Goal: Task Accomplishment & Management: Complete application form

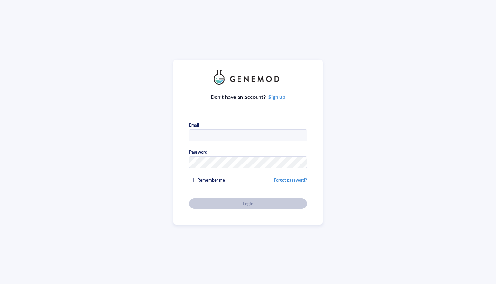
type input "[EMAIL_ADDRESS][DOMAIN_NAME]"
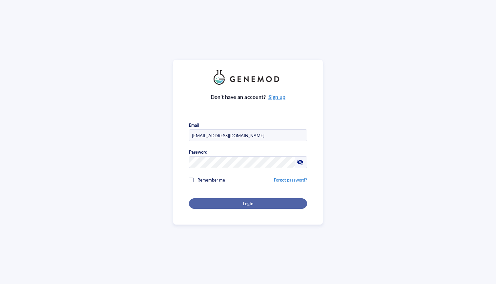
click at [285, 204] on div "Login" at bounding box center [247, 203] width 97 height 6
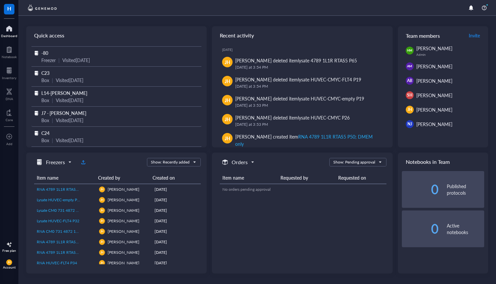
scroll to position [18, 0]
click at [58, 110] on span "J7 - [PERSON_NAME]" at bounding box center [63, 113] width 45 height 7
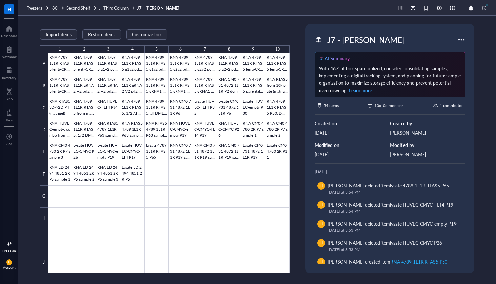
click at [359, 91] on span "Learn more" at bounding box center [360, 90] width 23 height 7
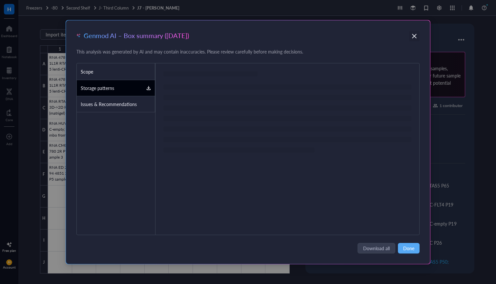
click at [415, 34] on icon "Close" at bounding box center [414, 36] width 6 height 6
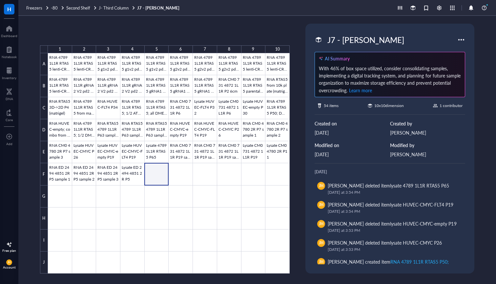
click at [149, 172] on div at bounding box center [169, 163] width 242 height 220
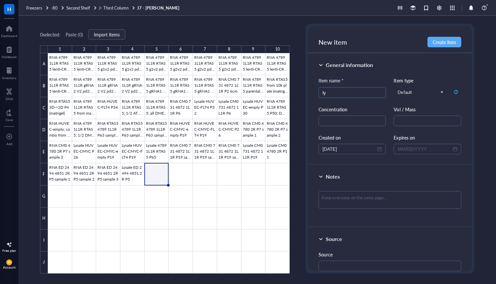
type input "l"
type input "Lysate HUVEC-CMYC-Empty P39"
click at [336, 199] on textarea at bounding box center [390, 200] width 143 height 18
type textarea "0"
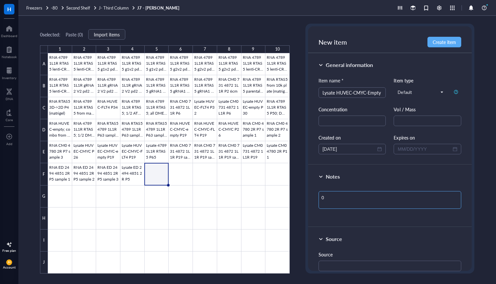
type textarea "09"
type textarea "09/"
type textarea "09/2"
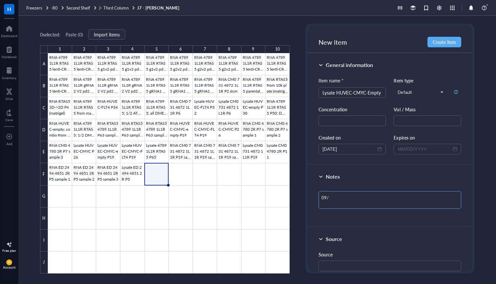
type textarea "09/2"
type textarea "09/22"
type textarea "09/22/"
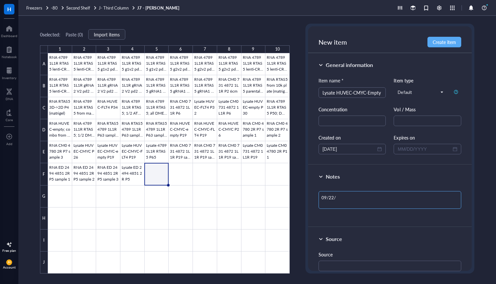
type textarea "09/22/2"
type textarea "09/22/25"
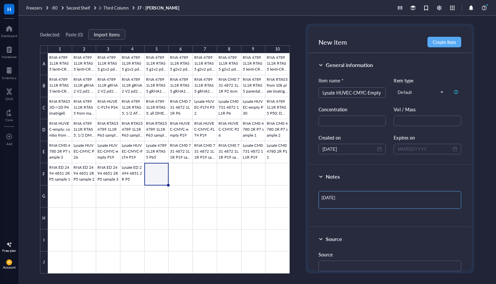
type textarea "09/22/25"
type textarea "09/22/25 J"
type textarea "09/22/25 JB"
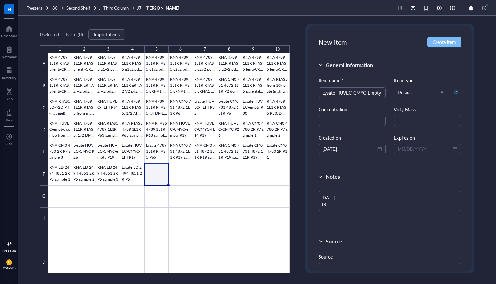
click at [442, 42] on span "Create item" at bounding box center [444, 41] width 23 height 5
type textarea "Keep everyone on the same page…"
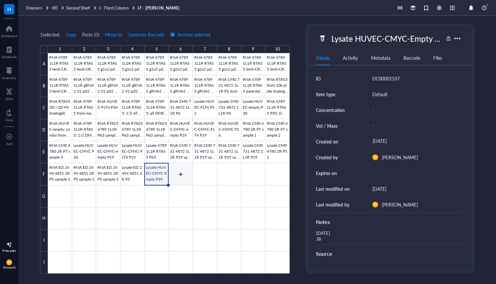
click at [177, 176] on div at bounding box center [169, 163] width 242 height 220
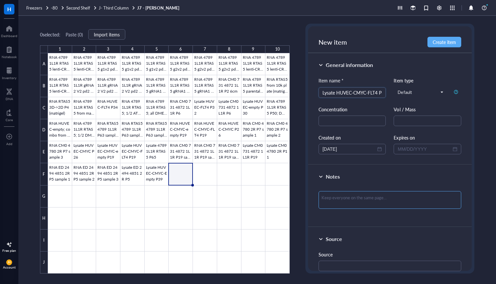
type input "Lysate HUVEC-CMYC-FLT4 P39"
click at [341, 198] on textarea at bounding box center [390, 200] width 143 height 18
type textarea "0"
type textarea "09"
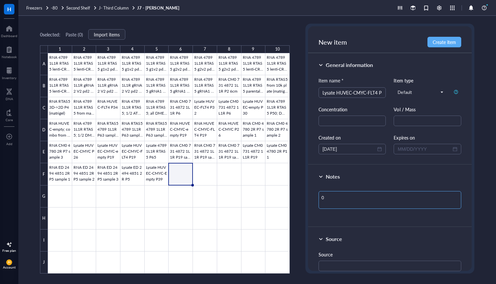
type textarea "09"
type textarea "09/"
type textarea "09/2"
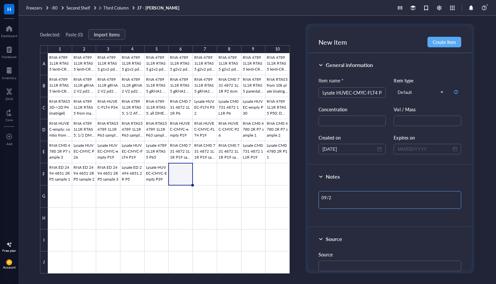
type textarea "09/22"
type textarea "09/22/"
type textarea "09/22/2"
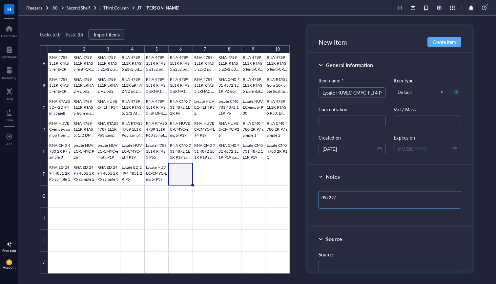
type textarea "09/22/2"
type textarea "09/22/25"
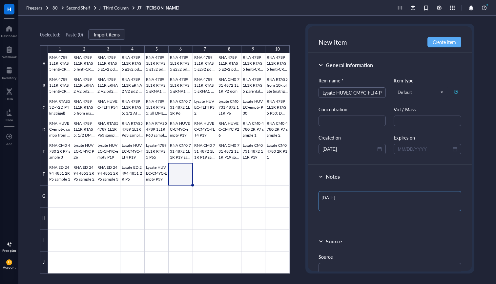
type textarea "09/22/25 J"
type textarea "09/22/25 JB"
click at [443, 41] on span "Create item" at bounding box center [444, 41] width 23 height 5
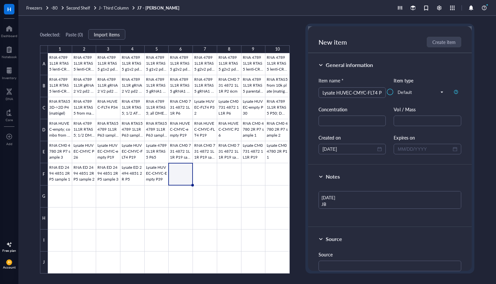
type textarea "Keep everyone on the same page…"
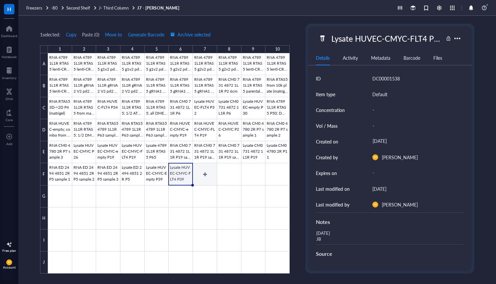
click at [206, 171] on div at bounding box center [169, 163] width 242 height 220
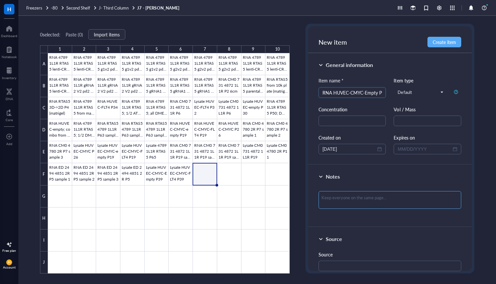
type input "RNA HUVEC-CMYC-Empty P41"
click at [362, 197] on textarea at bounding box center [390, 200] width 143 height 18
type textarea "0"
type textarea "09"
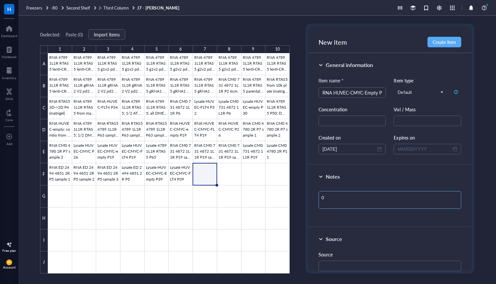
type textarea "09"
type textarea "09/"
type textarea "09/2"
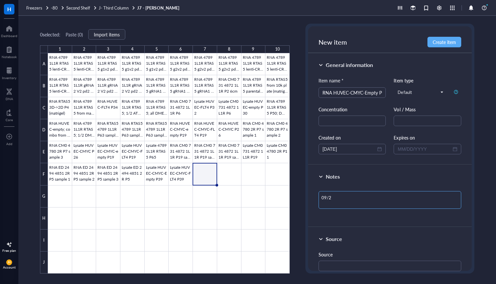
type textarea "09/29"
type textarea "09/29/"
type textarea "09/29/2"
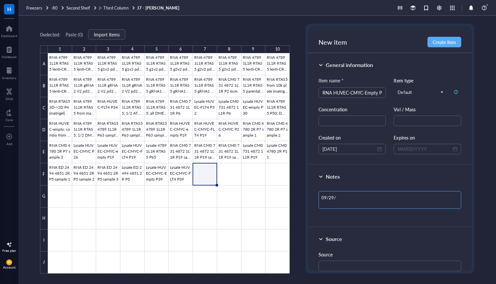
type textarea "09/29/2"
type textarea "09/29/25"
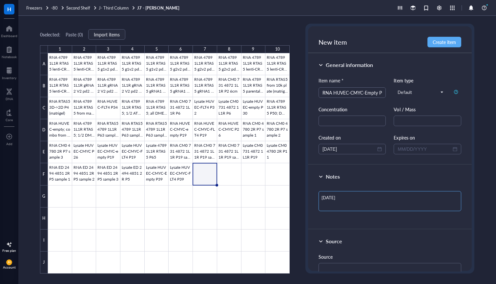
type textarea "09/29/25 J"
type textarea "09/29/25 JB"
click at [441, 43] on span "Create item" at bounding box center [444, 41] width 23 height 5
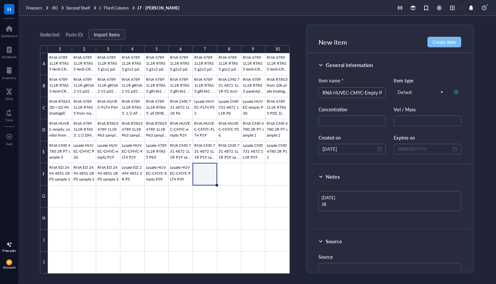
type textarea "Keep everyone on the same page…"
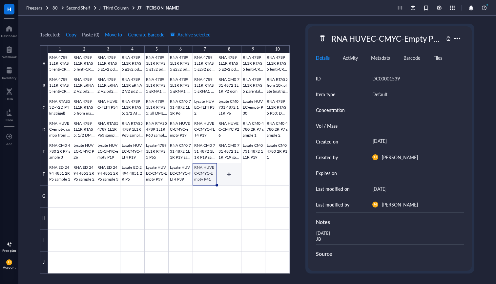
click at [229, 173] on div at bounding box center [169, 163] width 242 height 220
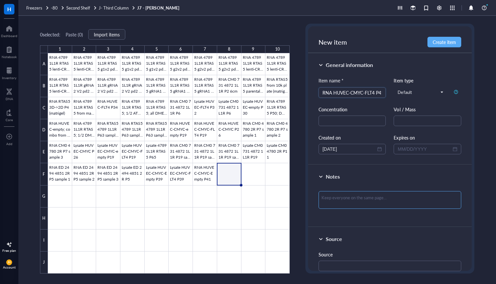
type input "RNA HUVEC-CMYC-FLT4 P41"
click at [339, 199] on textarea at bounding box center [390, 200] width 143 height 18
type textarea "0"
type textarea "09"
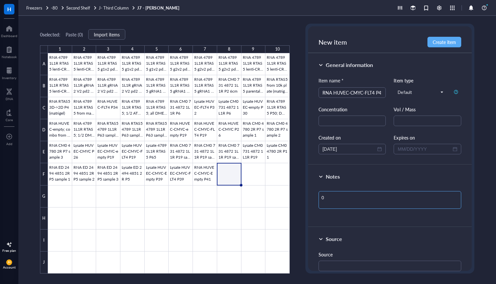
type textarea "09"
type textarea "09/"
type textarea "09/2"
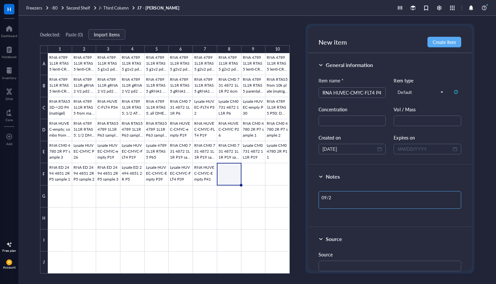
type textarea "09/28"
type textarea "09/2"
type textarea "09/29"
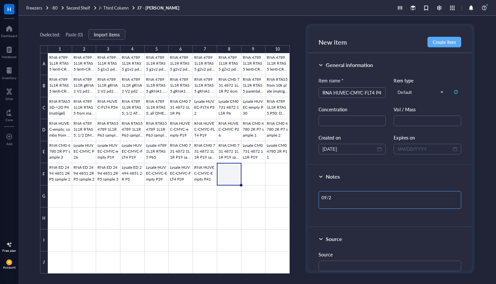
type textarea "09/29"
type textarea "09/29/"
type textarea "09/29/2"
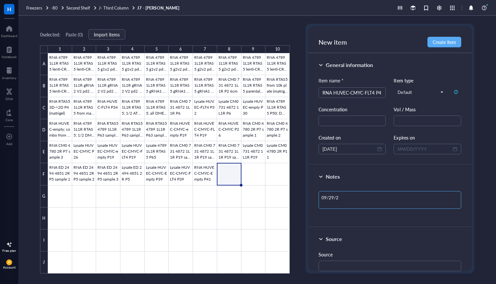
type textarea "09/29/25"
type textarea "09/29/25 J"
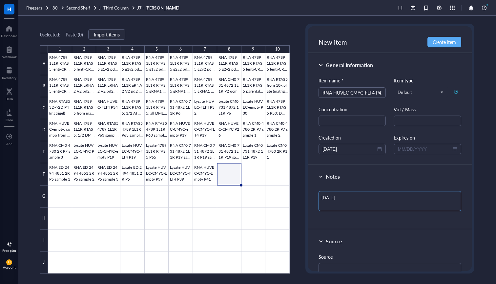
type textarea "09/29/25 J"
type textarea "09/29/25 JB"
click at [446, 34] on div "New item Create item" at bounding box center [390, 39] width 164 height 27
click at [446, 44] on span "Create item" at bounding box center [444, 41] width 23 height 5
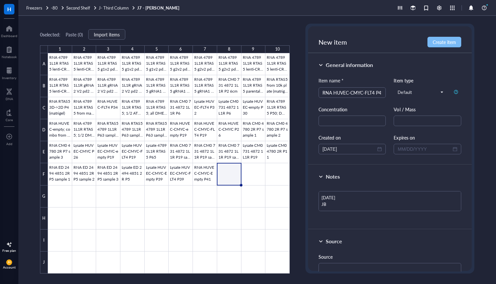
type textarea "Keep everyone on the same page…"
